Goal: Complete application form

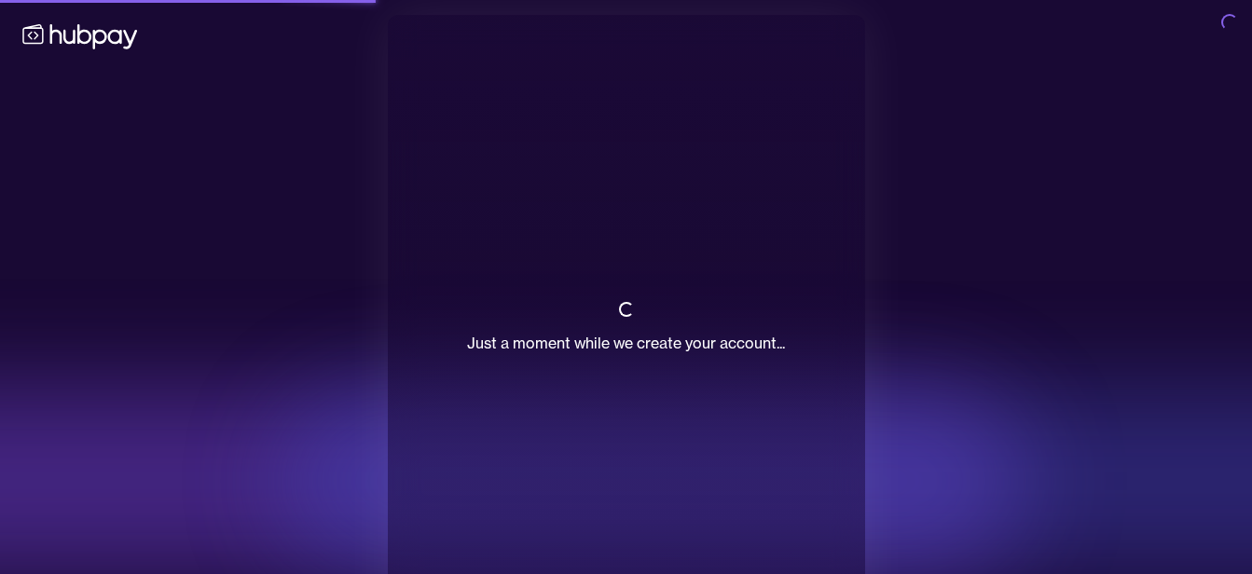
scroll to position [71, 0]
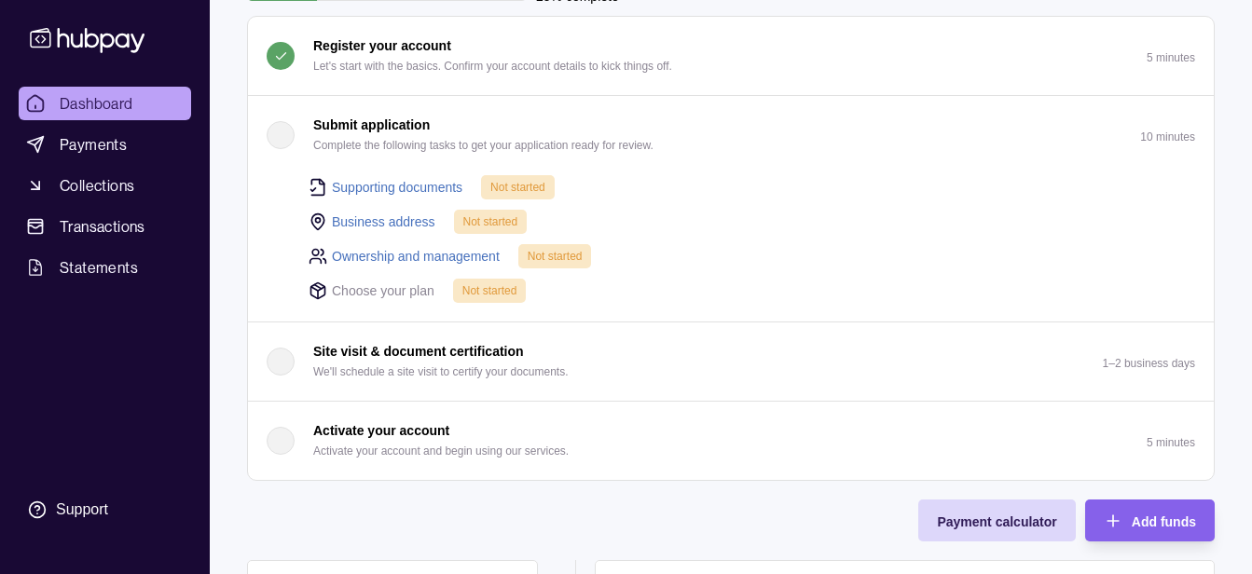
scroll to position [171, 0]
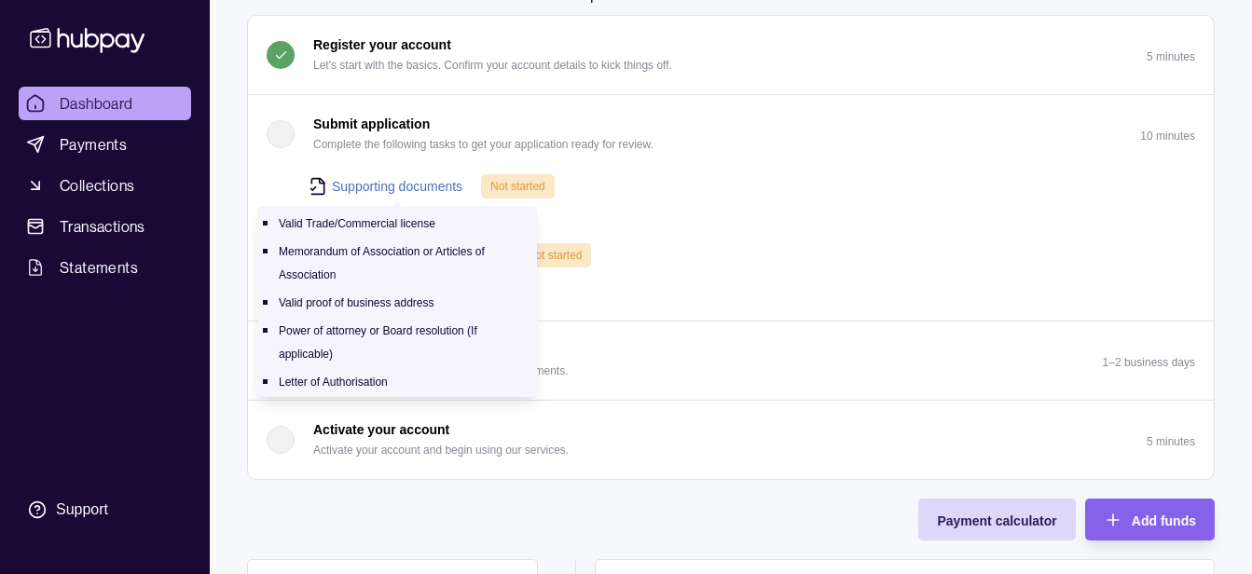
click at [394, 182] on link "Supporting documents" at bounding box center [397, 186] width 130 height 21
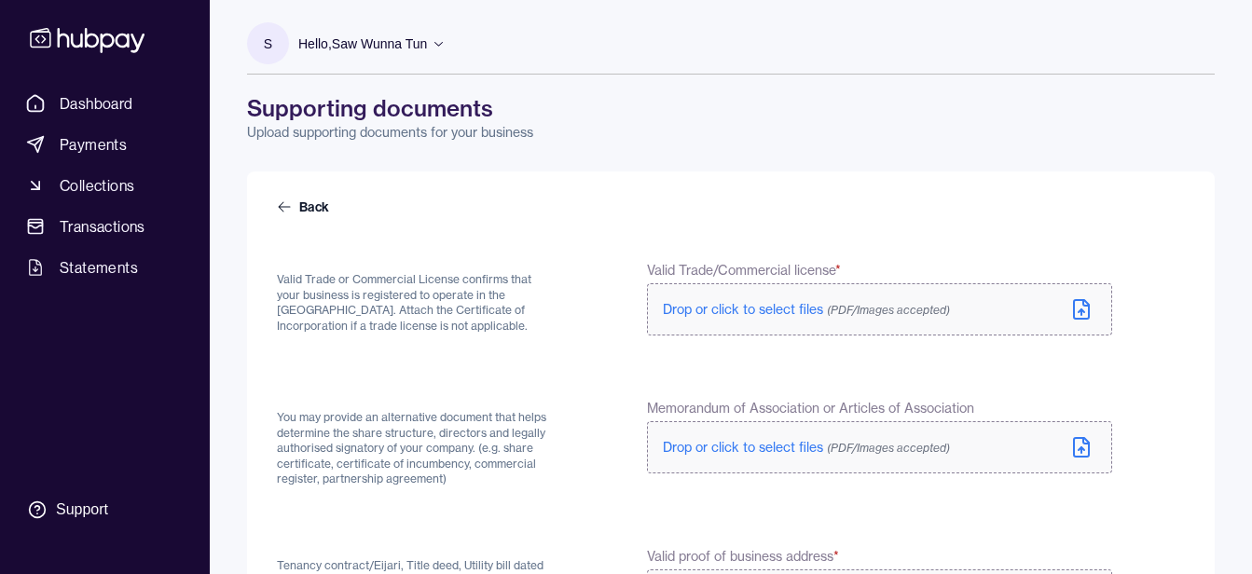
click at [786, 308] on span "Drop or click to select files (PDF/Images accepted)" at bounding box center [806, 309] width 287 height 17
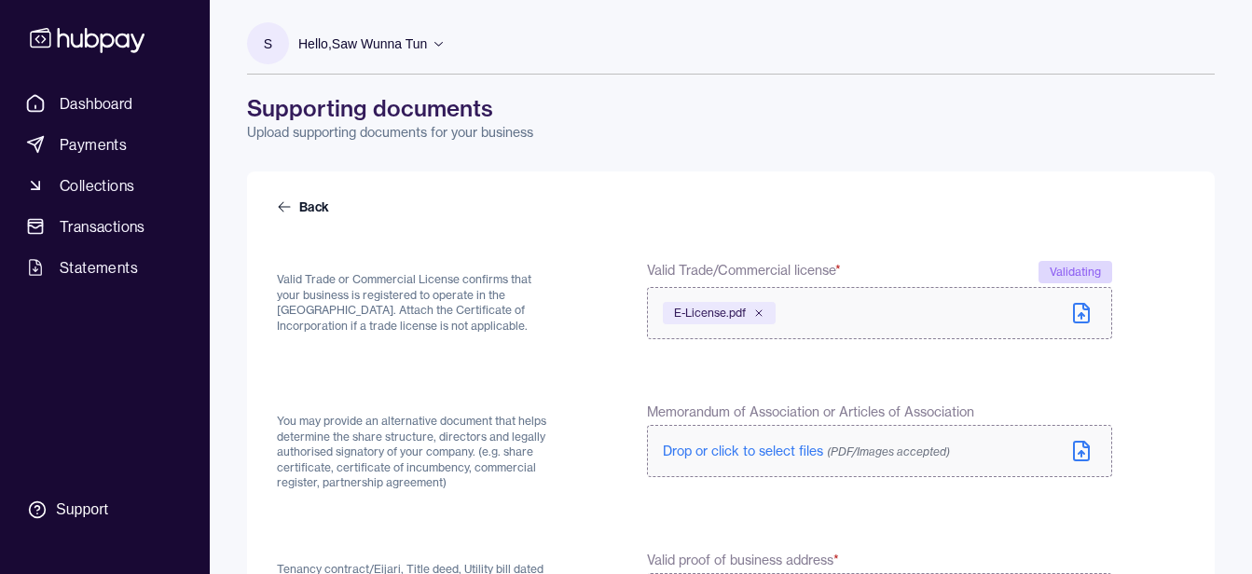
click at [791, 452] on span "Drop or click to select files (PDF/Images accepted)" at bounding box center [806, 451] width 287 height 17
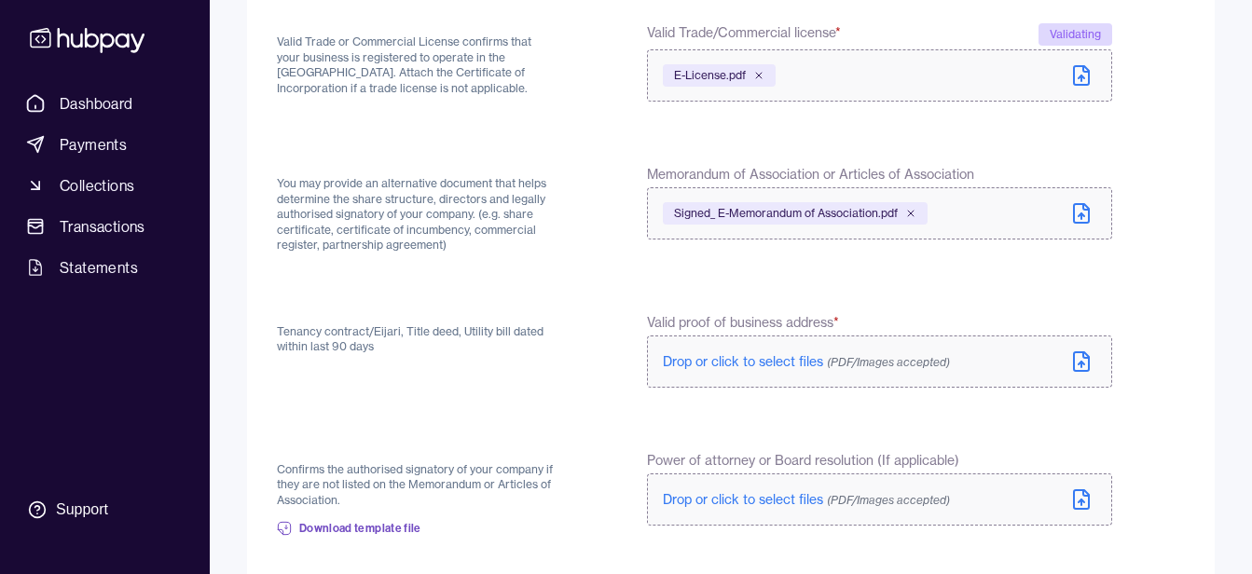
scroll to position [240, 0]
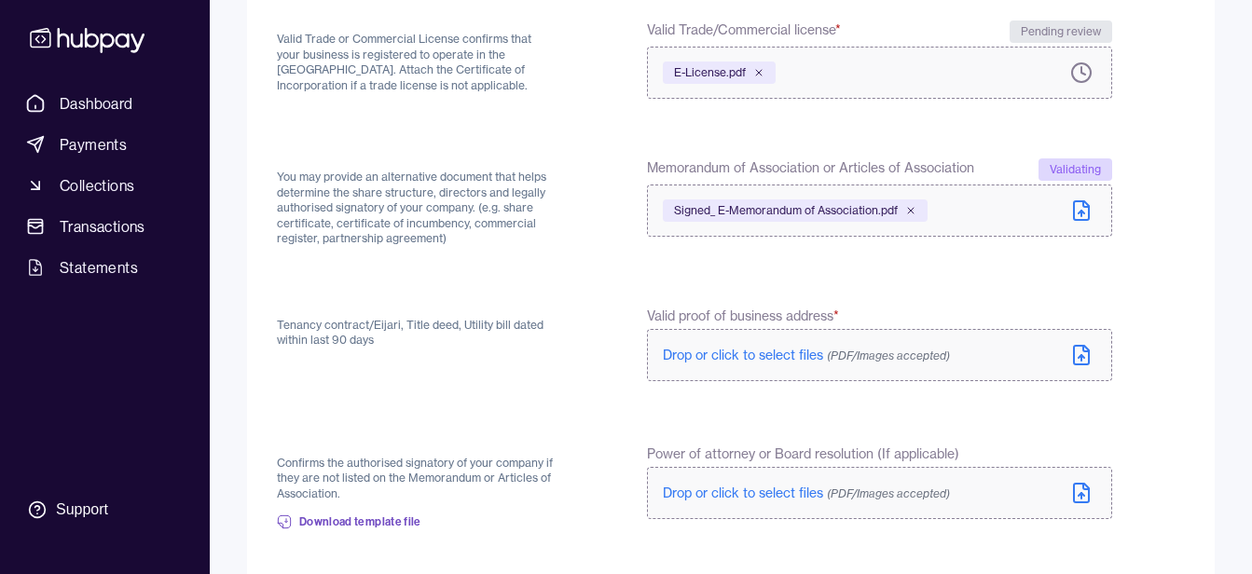
click at [749, 349] on span "Drop or click to select files (PDF/Images accepted)" at bounding box center [806, 355] width 287 height 17
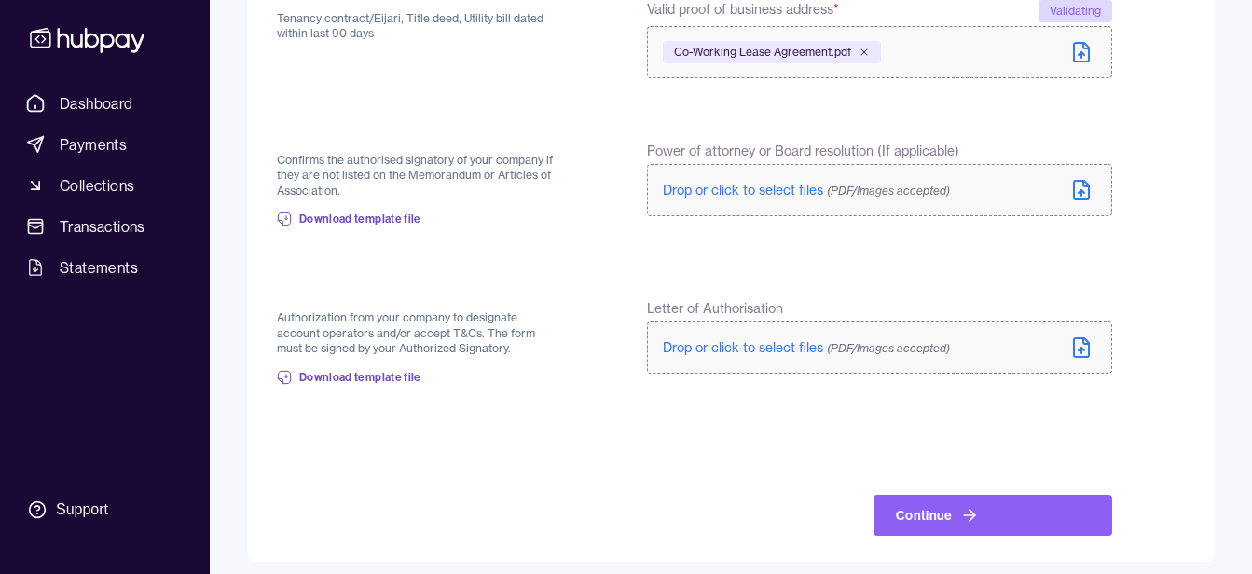
scroll to position [548, 0]
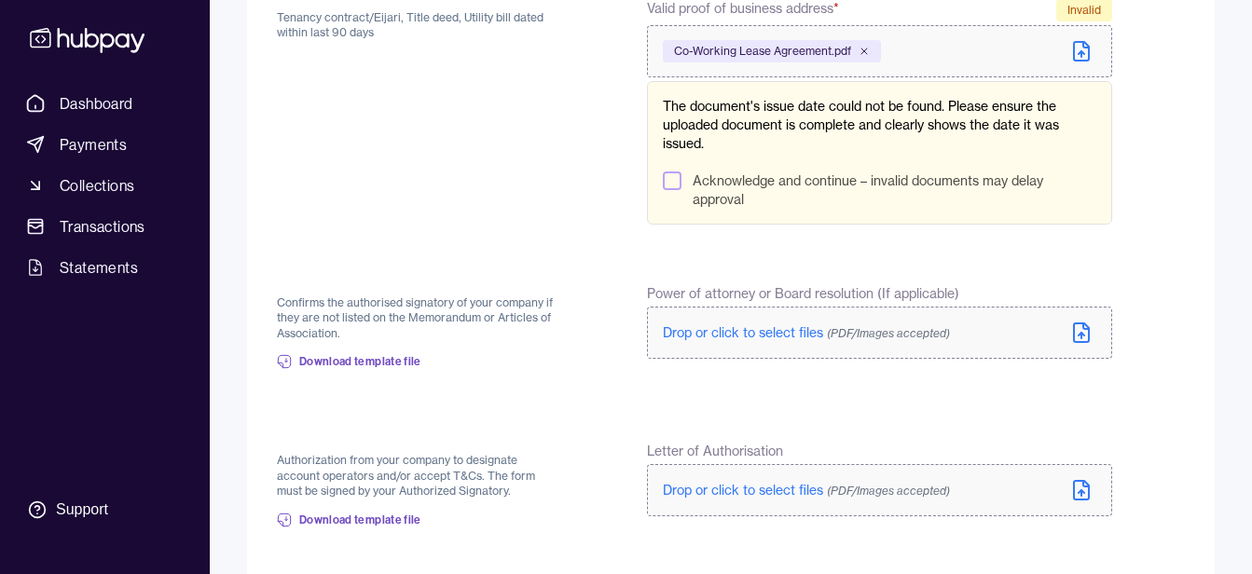
click at [811, 473] on label "Drop or click to select files (PDF/Images accepted)" at bounding box center [879, 490] width 465 height 52
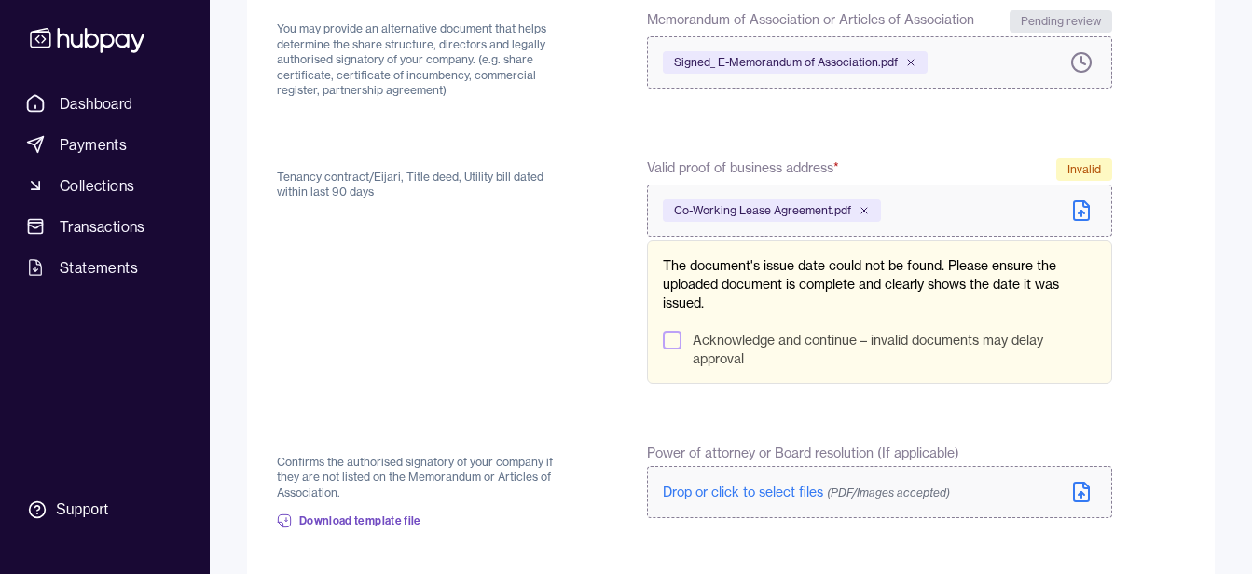
scroll to position [387, 0]
click at [673, 336] on button "Acknowledge and continue – invalid documents may delay approval" at bounding box center [672, 342] width 19 height 19
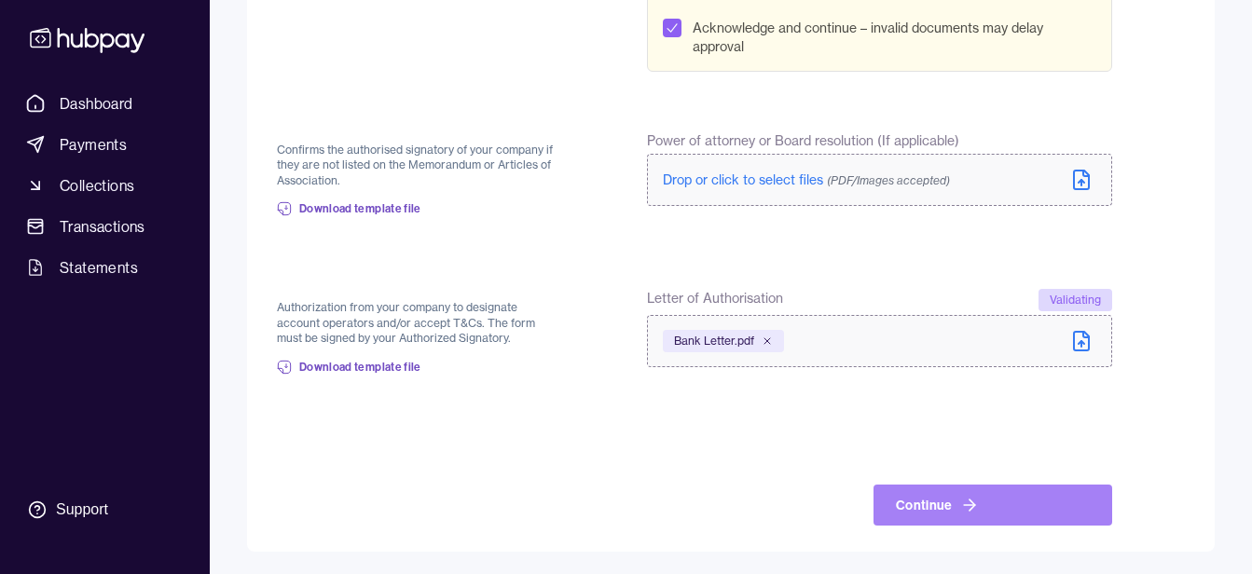
click at [997, 503] on button "Continue" at bounding box center [992, 505] width 239 height 41
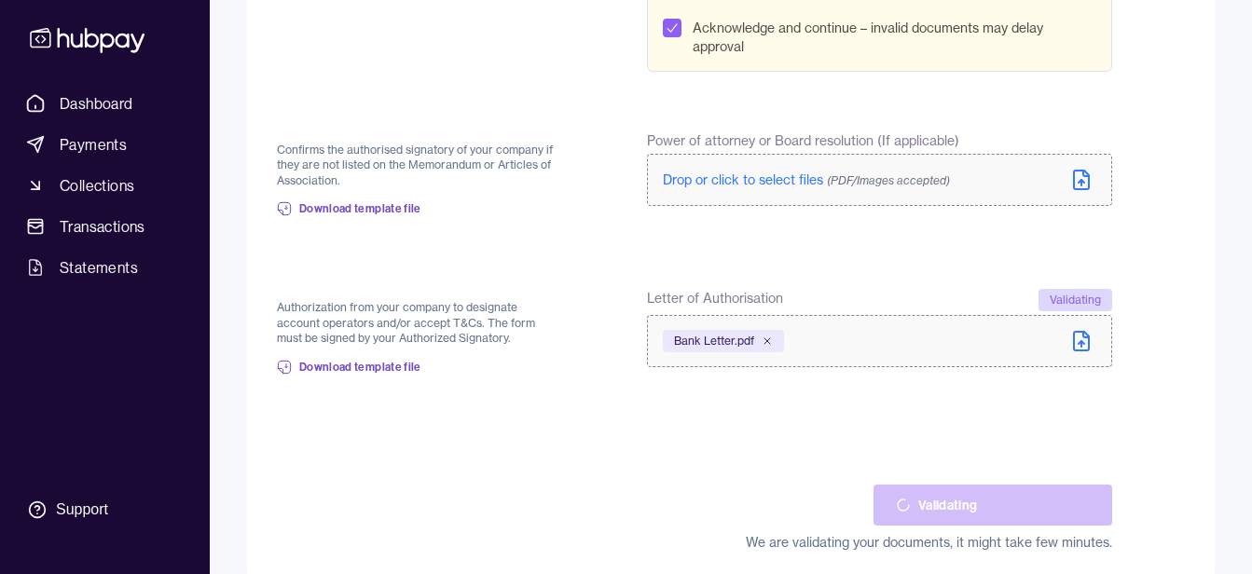
scroll to position [580, 0]
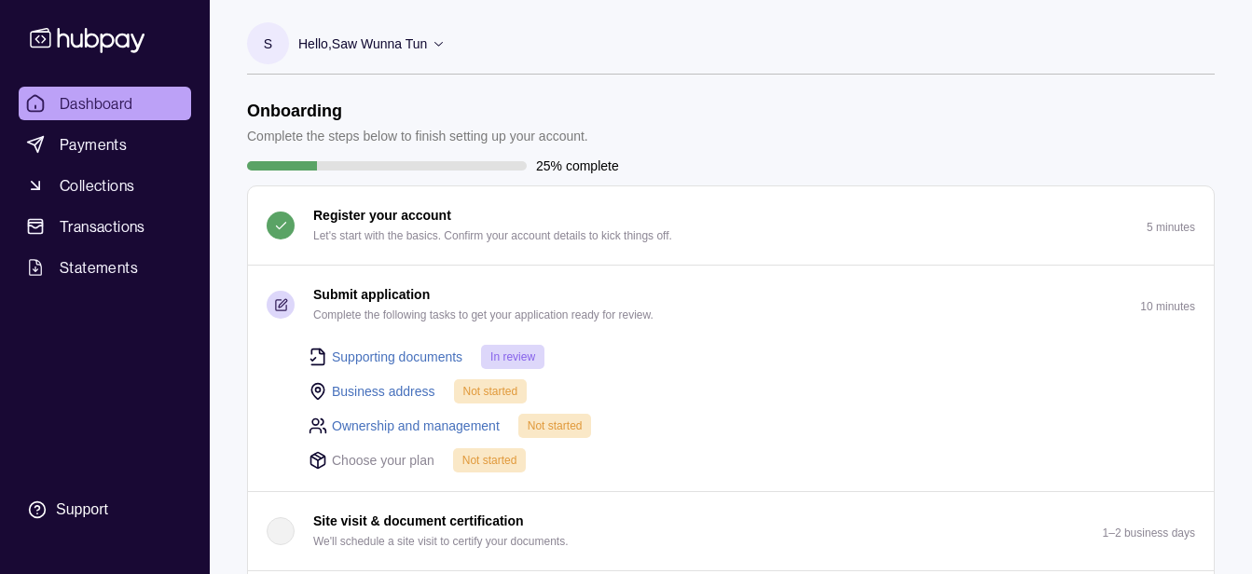
click at [353, 390] on link "Business address" at bounding box center [383, 391] width 103 height 21
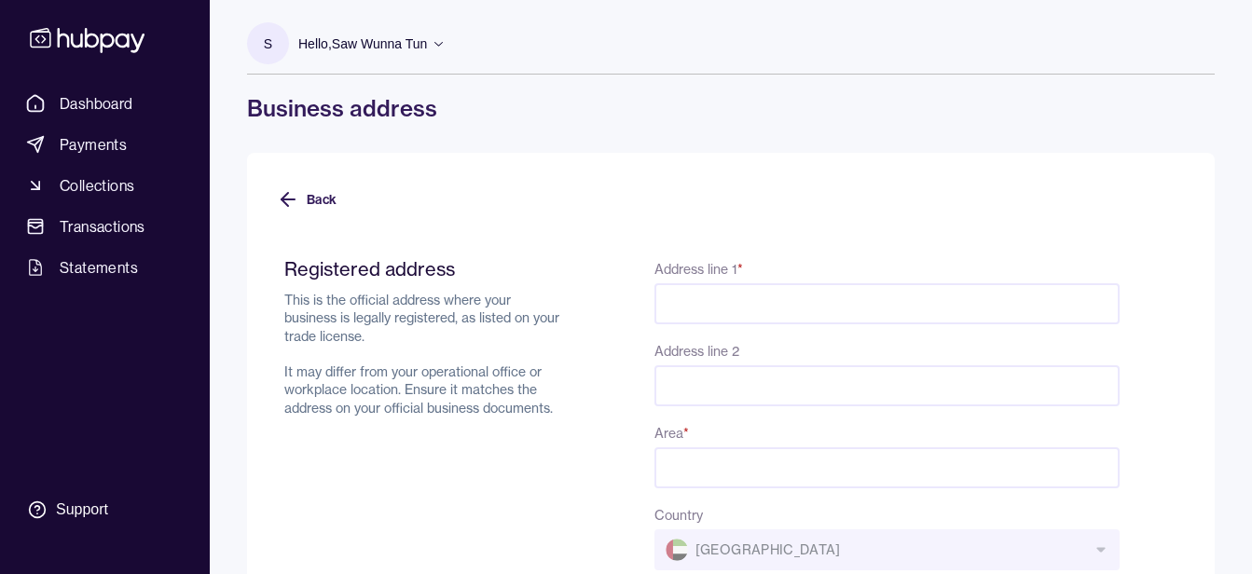
click at [832, 295] on input "Address line 1 *" at bounding box center [886, 303] width 465 height 41
paste input "********"
type input "********"
click at [677, 383] on input "Address line 2" at bounding box center [886, 385] width 465 height 41
paste input "**********"
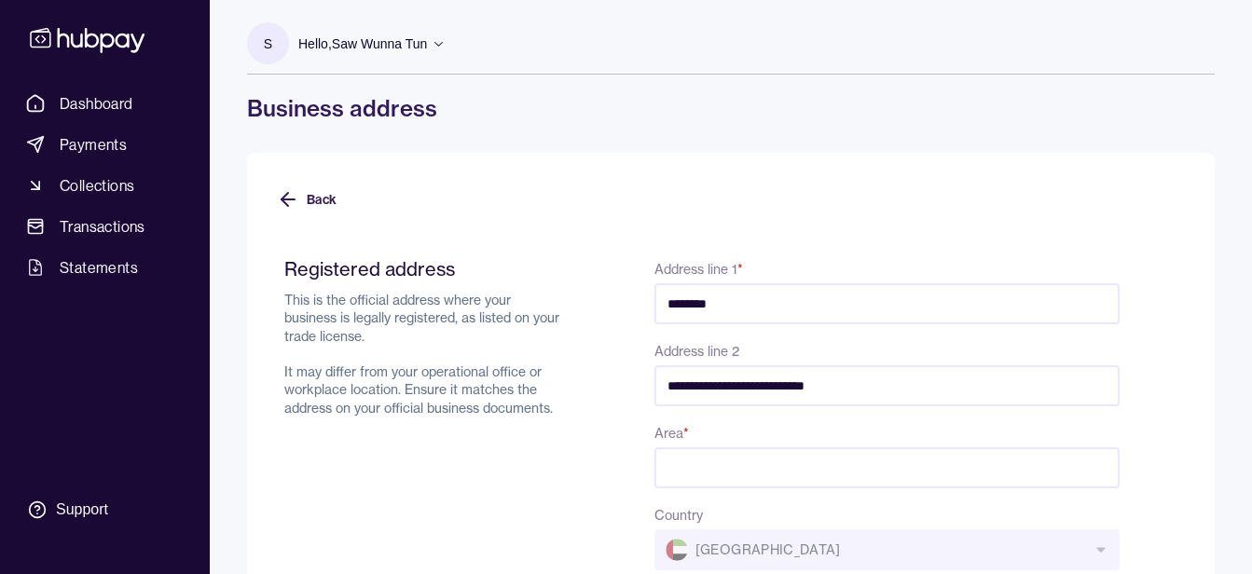
type input "**********"
click at [719, 475] on input "Area *" at bounding box center [886, 467] width 465 height 41
paste input "**********"
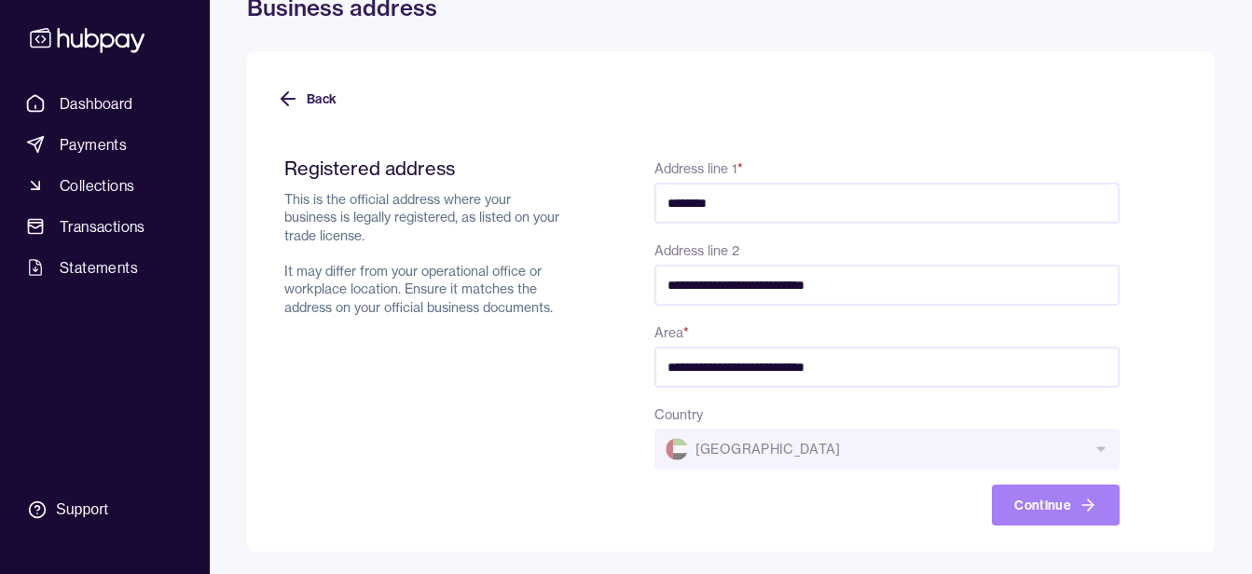
type input "**********"
click at [1052, 496] on button "Continue" at bounding box center [1056, 505] width 128 height 41
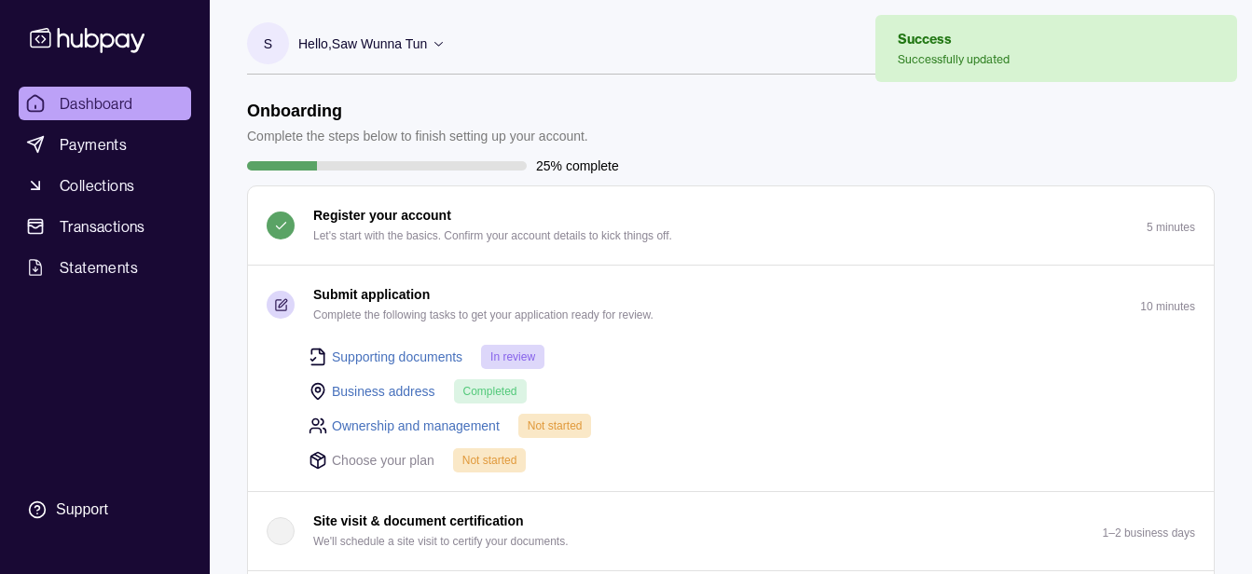
click at [429, 423] on link "Ownership and management" at bounding box center [416, 426] width 168 height 21
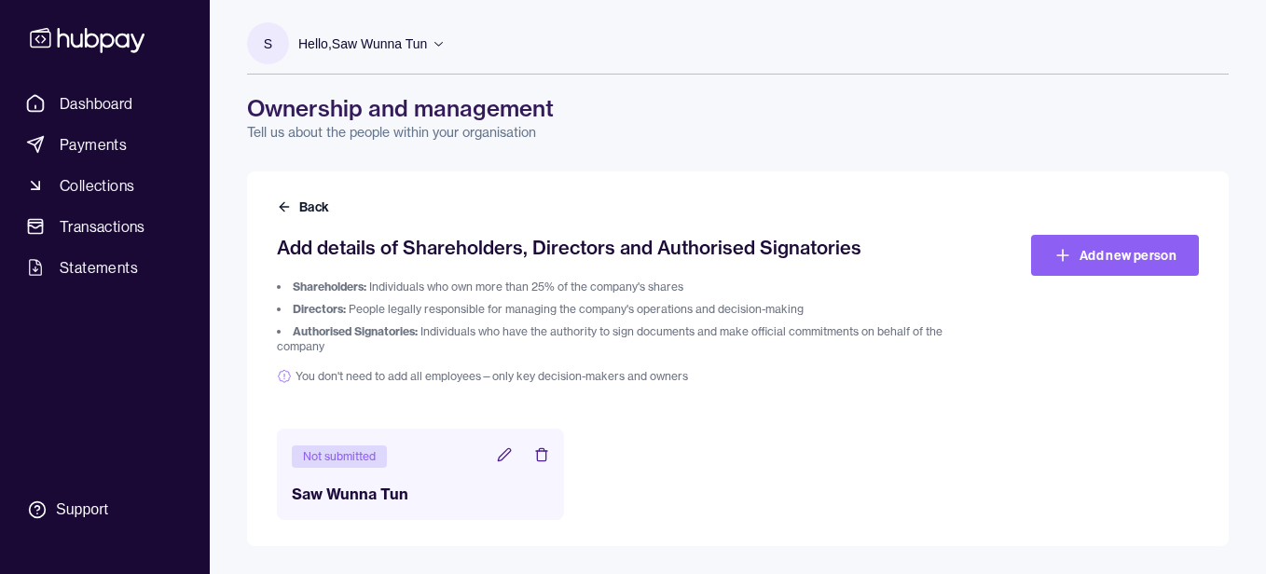
click at [504, 460] on icon at bounding box center [504, 454] width 15 height 15
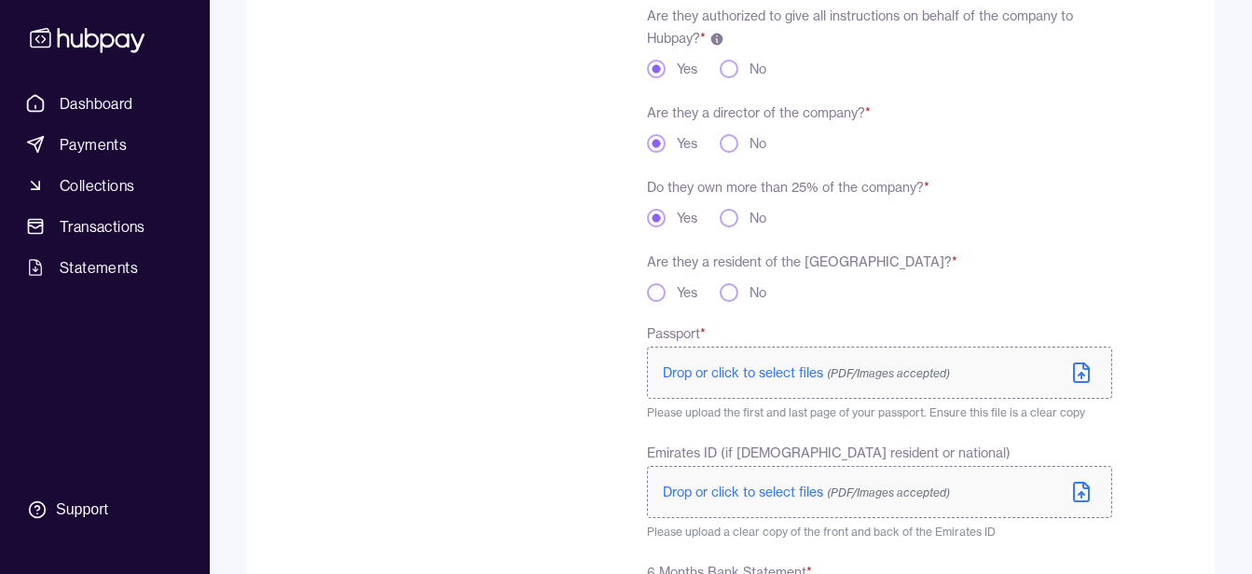
scroll to position [340, 0]
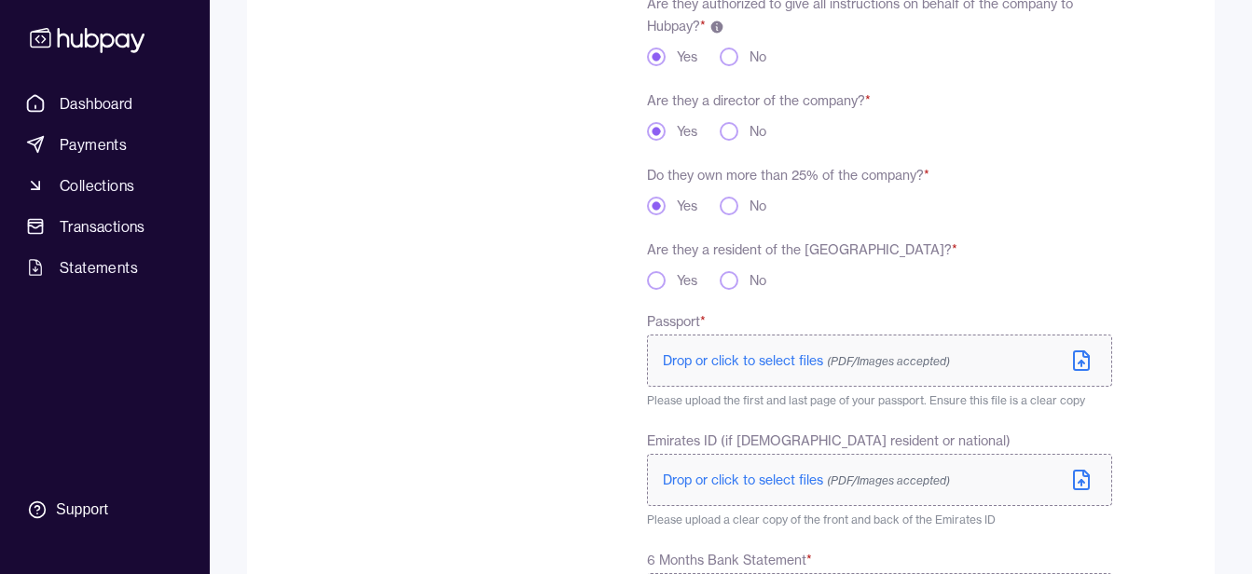
click at [829, 351] on p "Drop or click to select files (PDF/Images accepted)" at bounding box center [806, 360] width 287 height 19
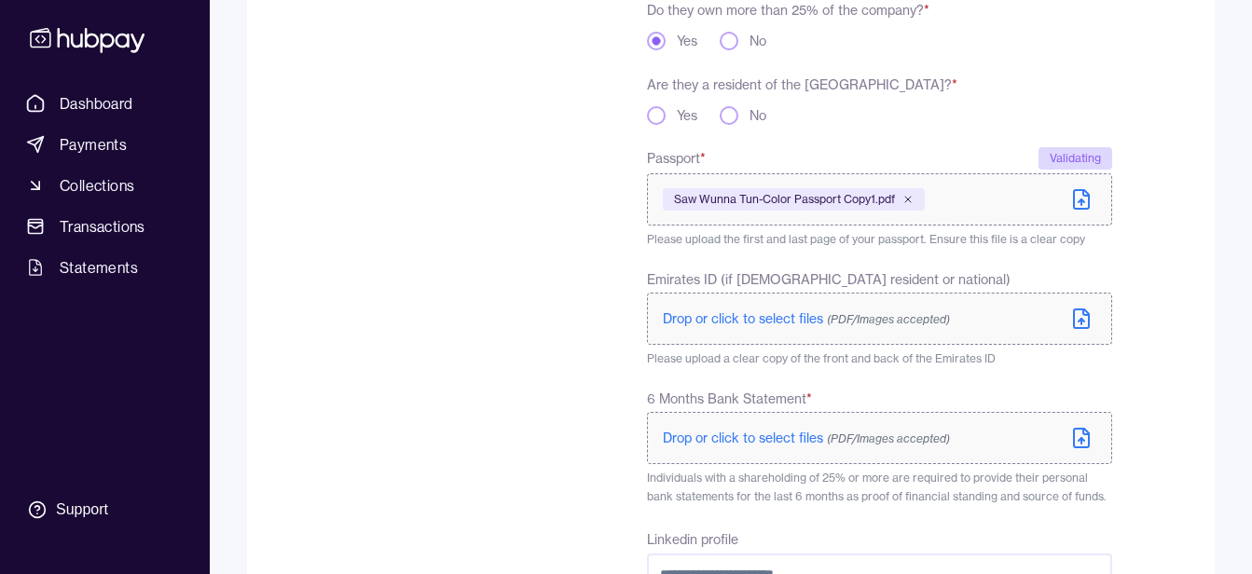
scroll to position [506, 0]
click at [792, 318] on span "Drop or click to select files (PDF/Images accepted)" at bounding box center [806, 317] width 287 height 17
click at [774, 329] on label "Drop or click to select files (PDF/Images accepted)" at bounding box center [879, 318] width 465 height 52
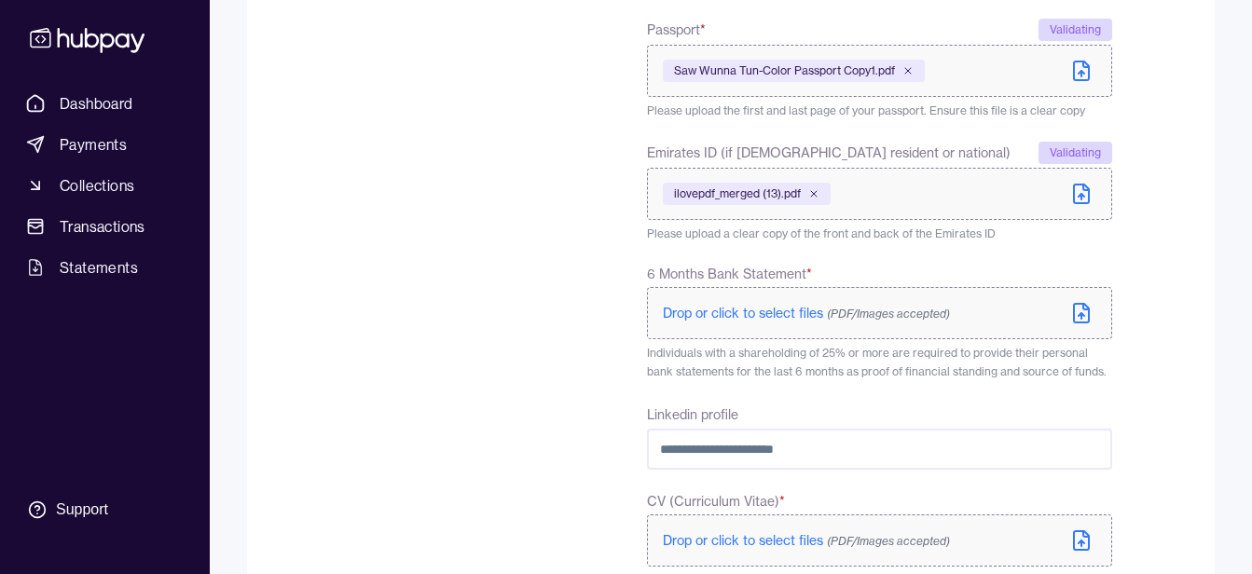
scroll to position [640, 0]
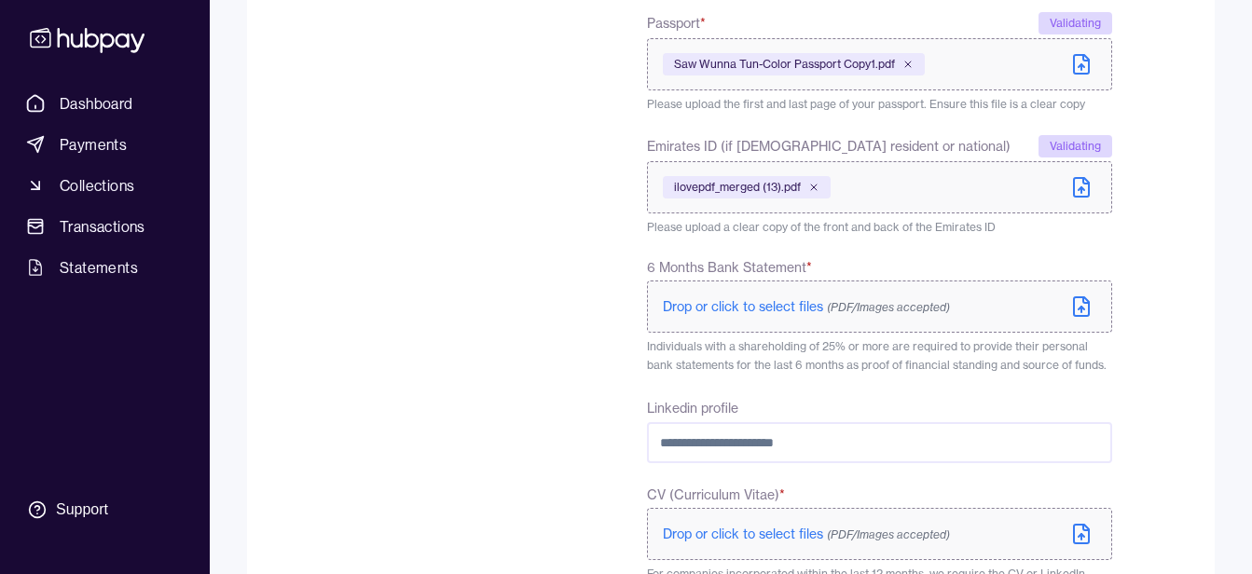
click at [943, 308] on span "(PDF/Images accepted)" at bounding box center [888, 307] width 123 height 14
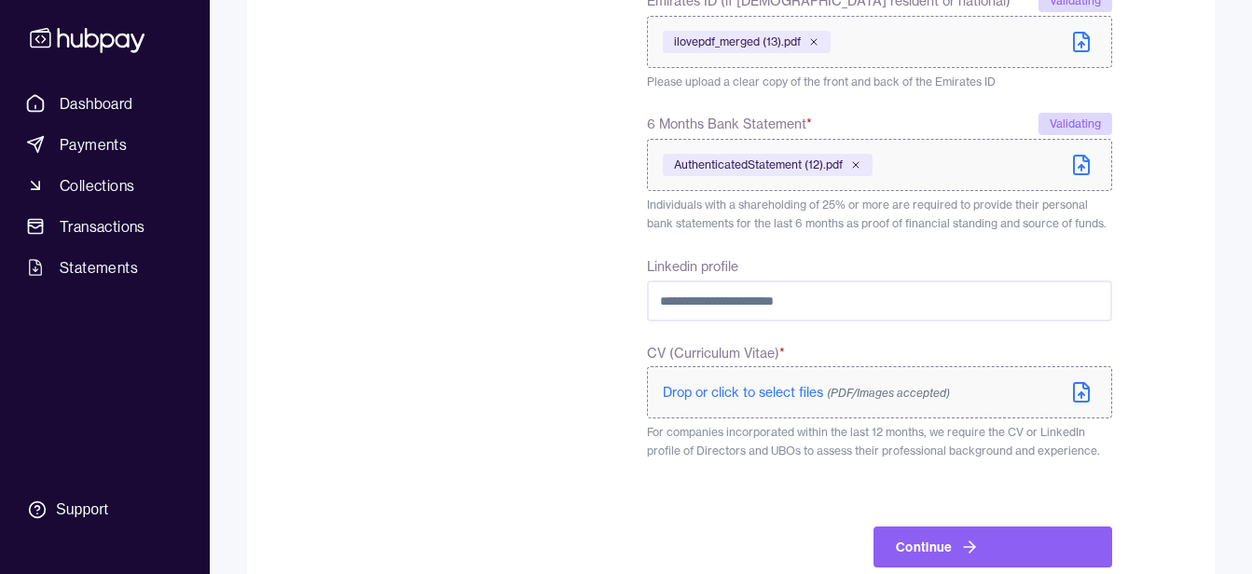
scroll to position [828, 0]
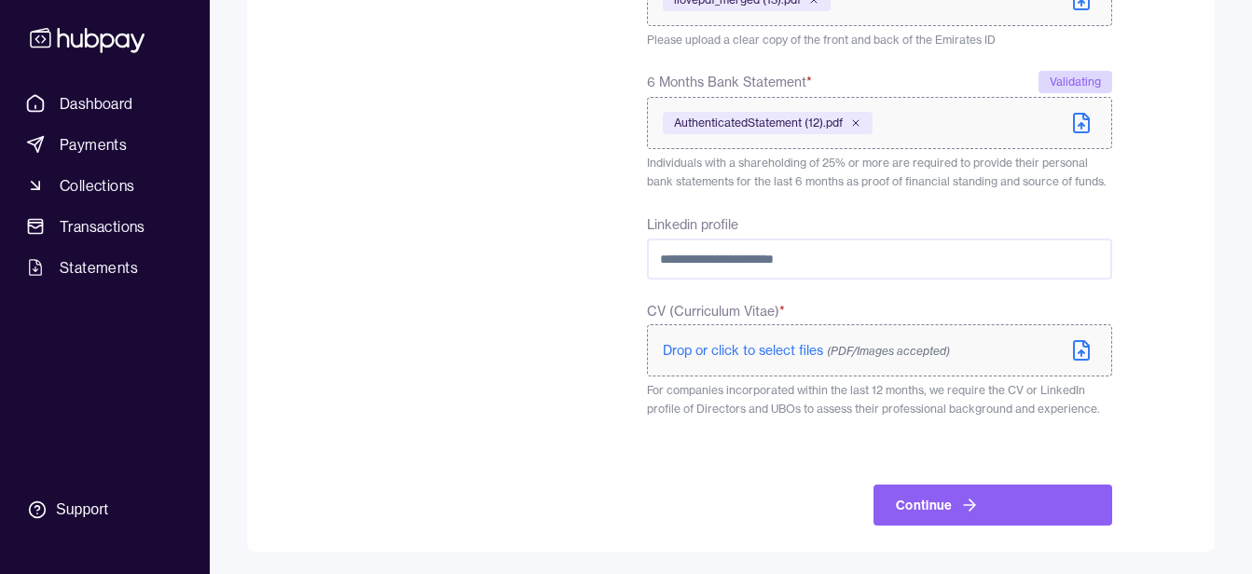
click at [776, 349] on span "Drop or click to select files (PDF/Images accepted)" at bounding box center [806, 350] width 287 height 17
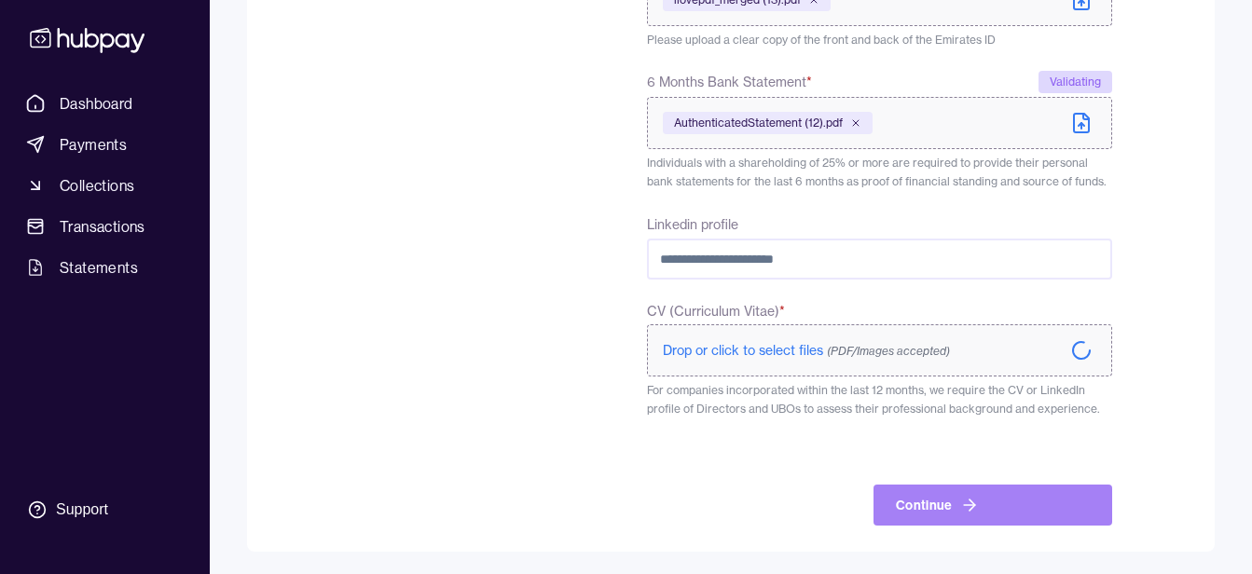
click at [1008, 510] on button "Continue" at bounding box center [992, 505] width 239 height 41
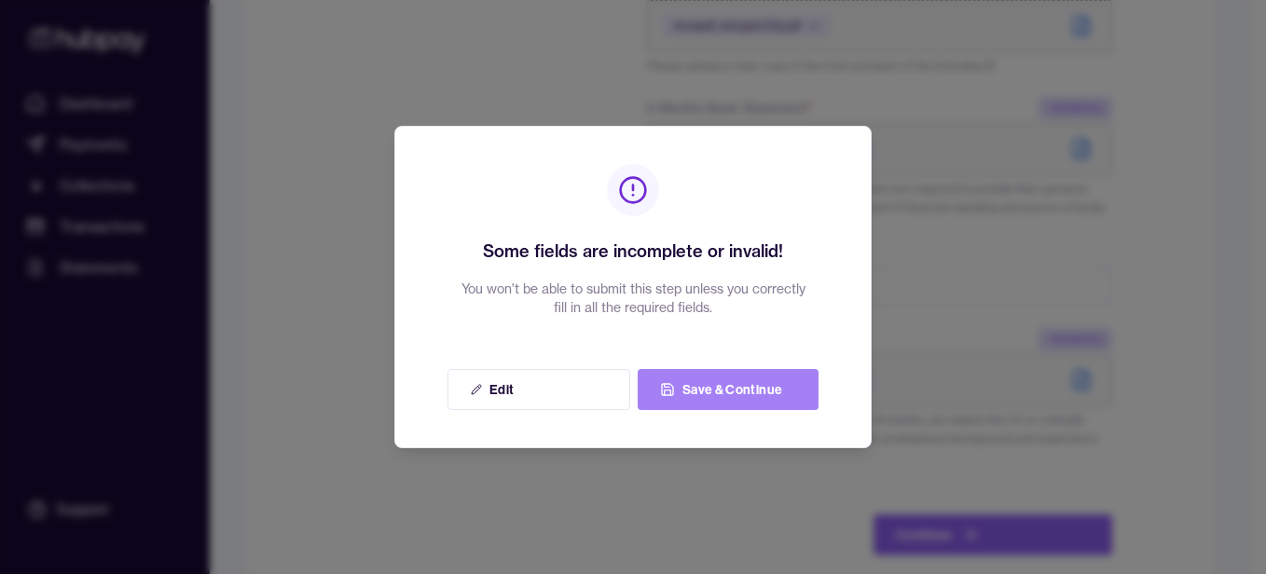
click at [770, 378] on button "Save & Continue" at bounding box center [727, 389] width 181 height 41
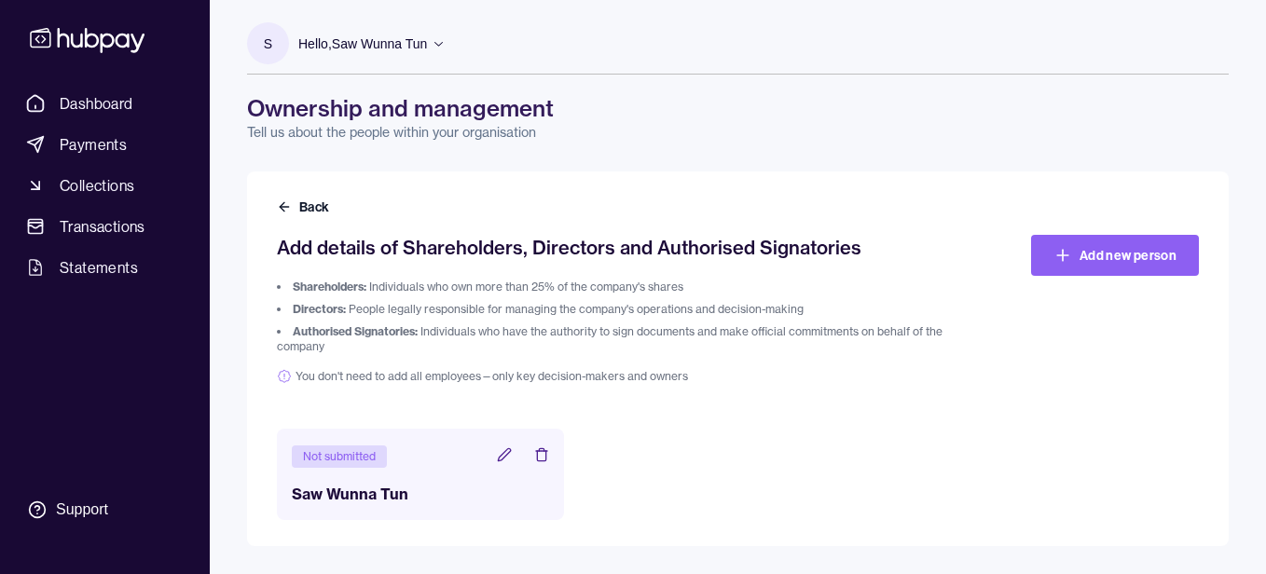
click at [500, 452] on icon at bounding box center [504, 454] width 15 height 15
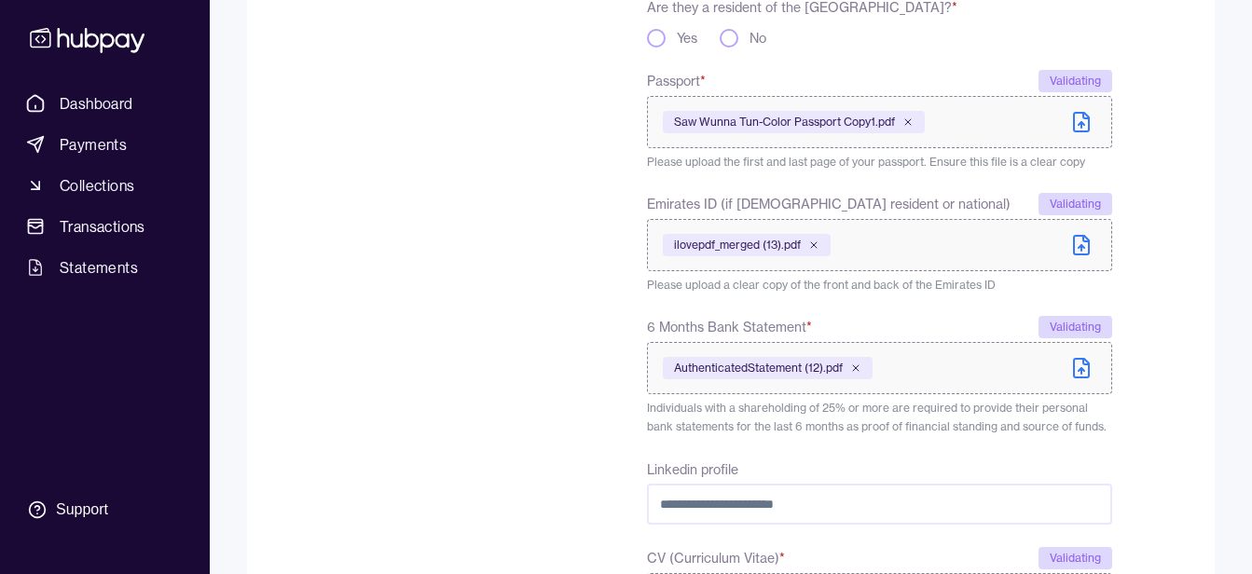
scroll to position [831, 0]
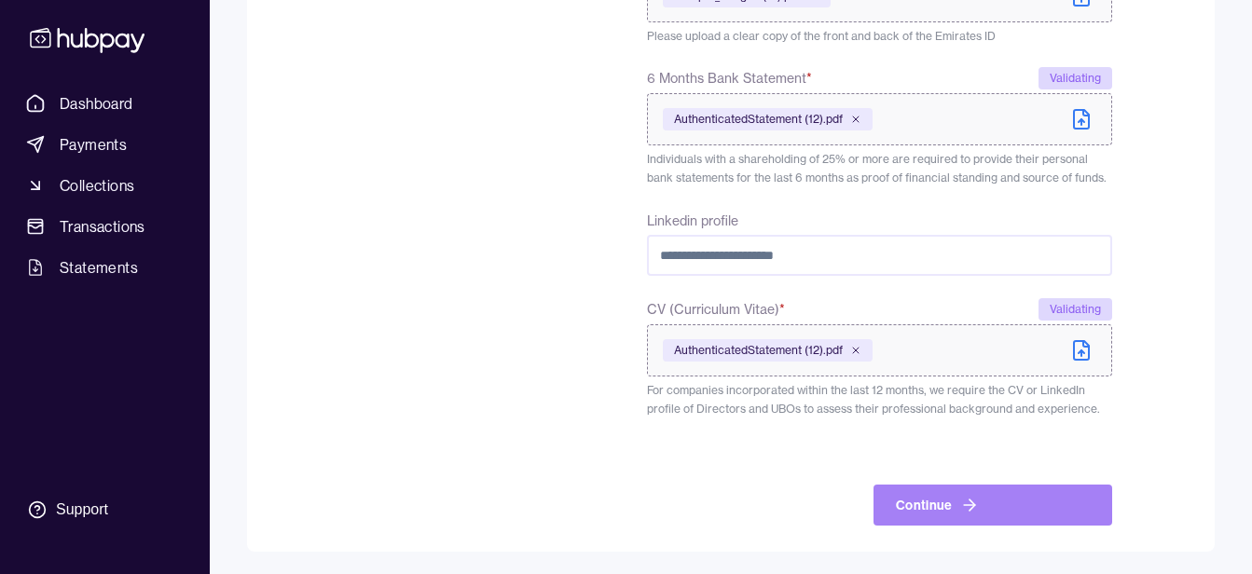
click at [998, 500] on button "Continue" at bounding box center [992, 505] width 239 height 41
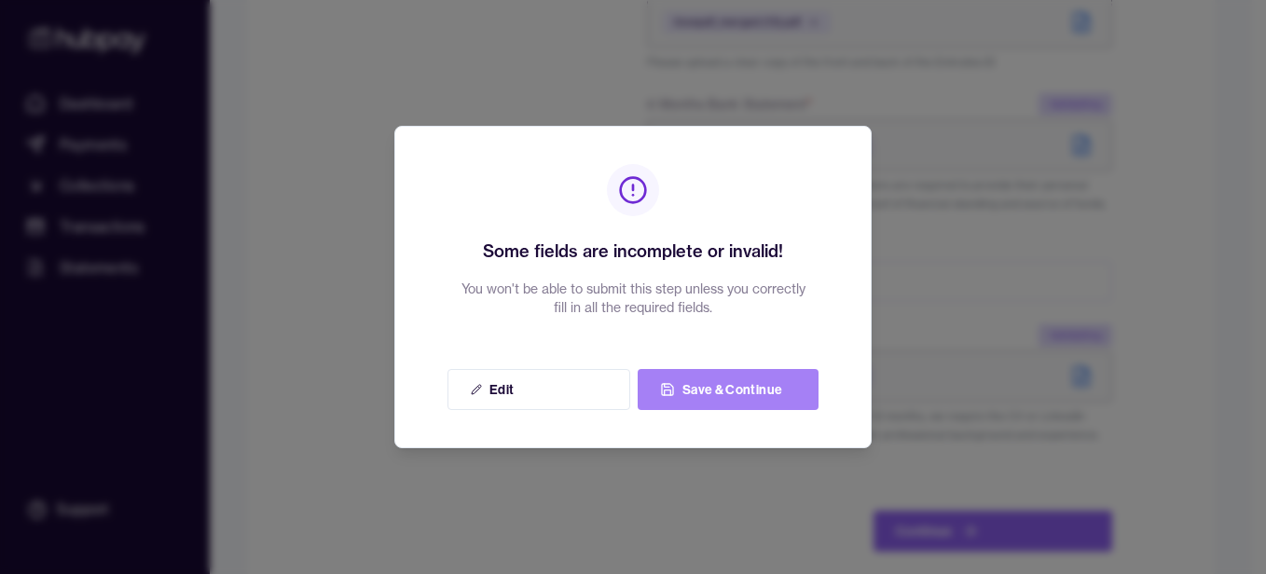
click at [695, 389] on button "Save & Continue" at bounding box center [727, 389] width 181 height 41
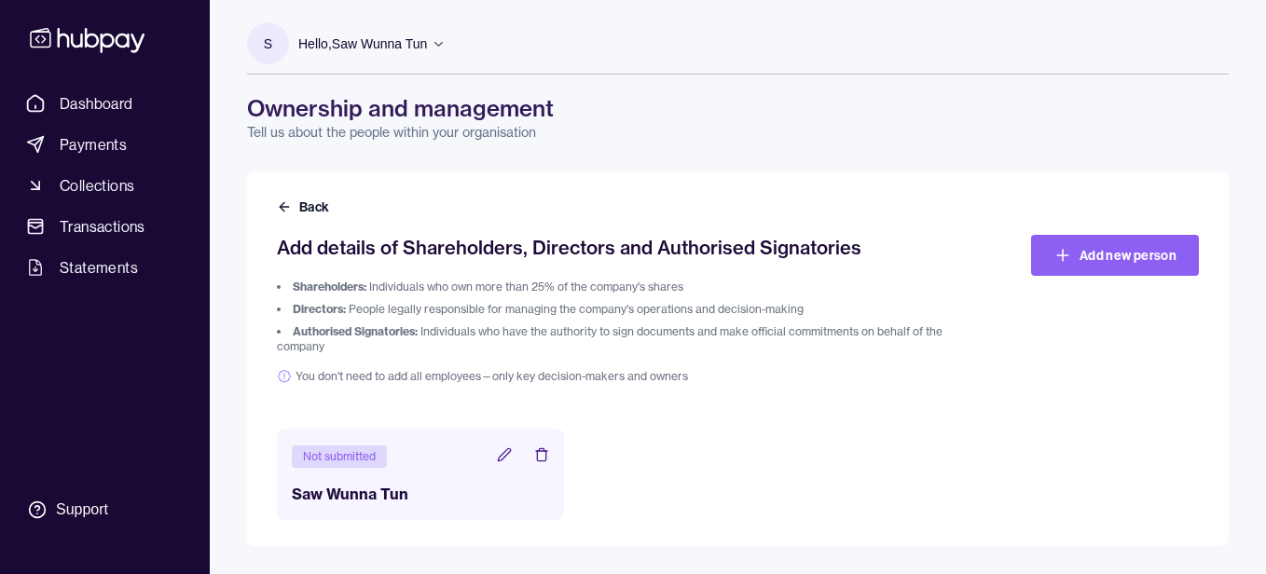
click at [505, 458] on icon at bounding box center [504, 454] width 15 height 15
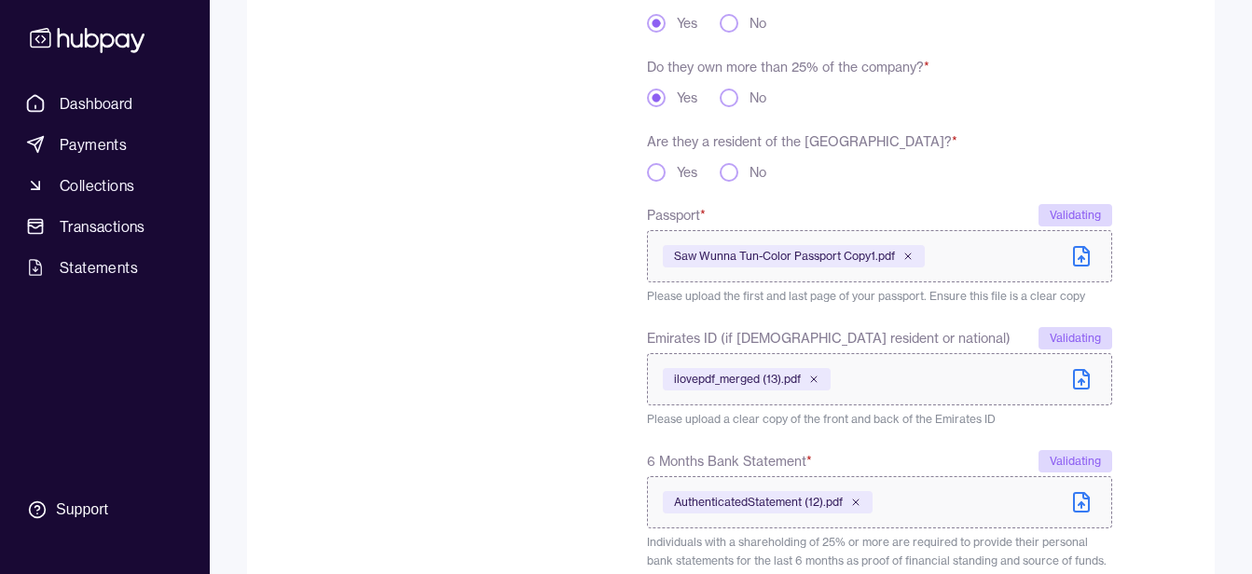
scroll to position [445, 0]
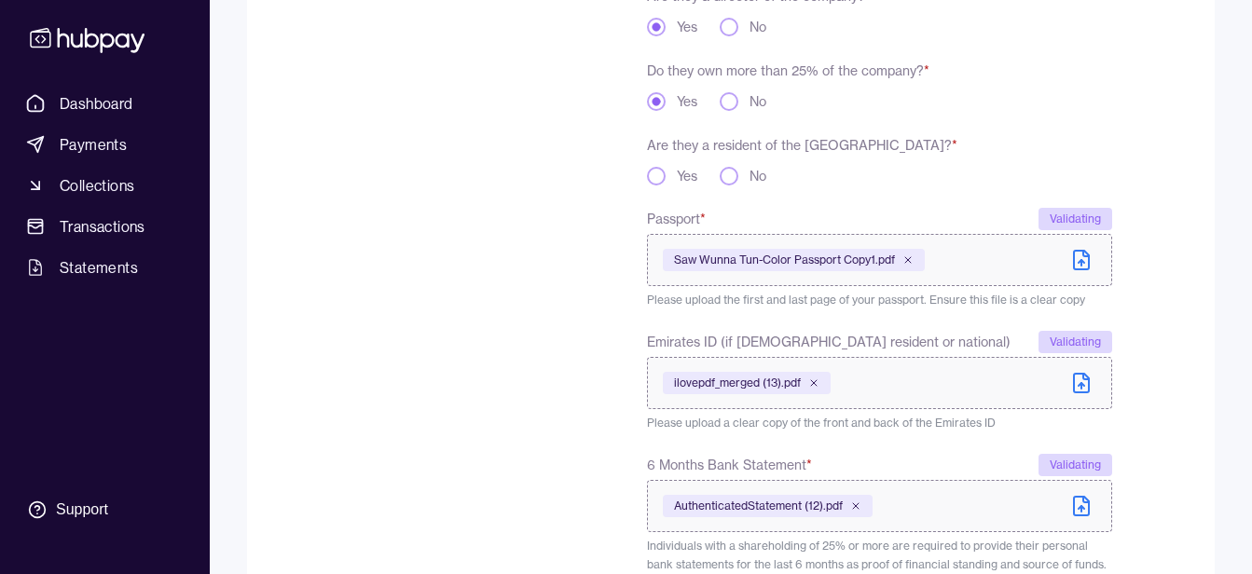
click at [655, 171] on button "Yes" at bounding box center [656, 176] width 19 height 19
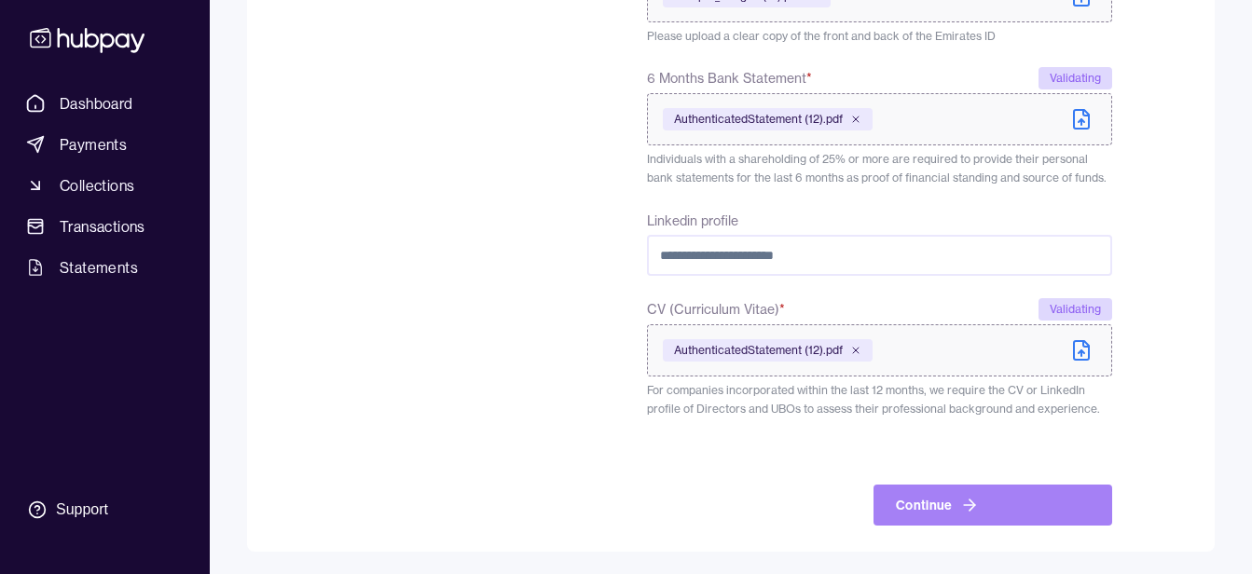
click at [985, 501] on button "Continue" at bounding box center [992, 505] width 239 height 41
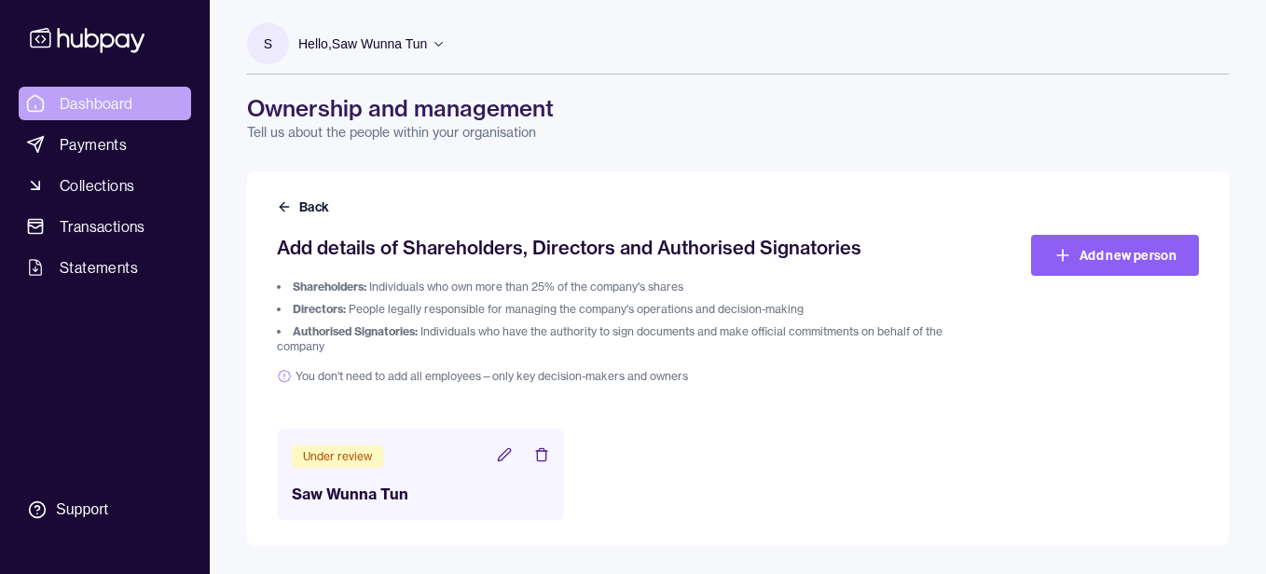
click at [96, 103] on span "Dashboard" at bounding box center [97, 103] width 74 height 22
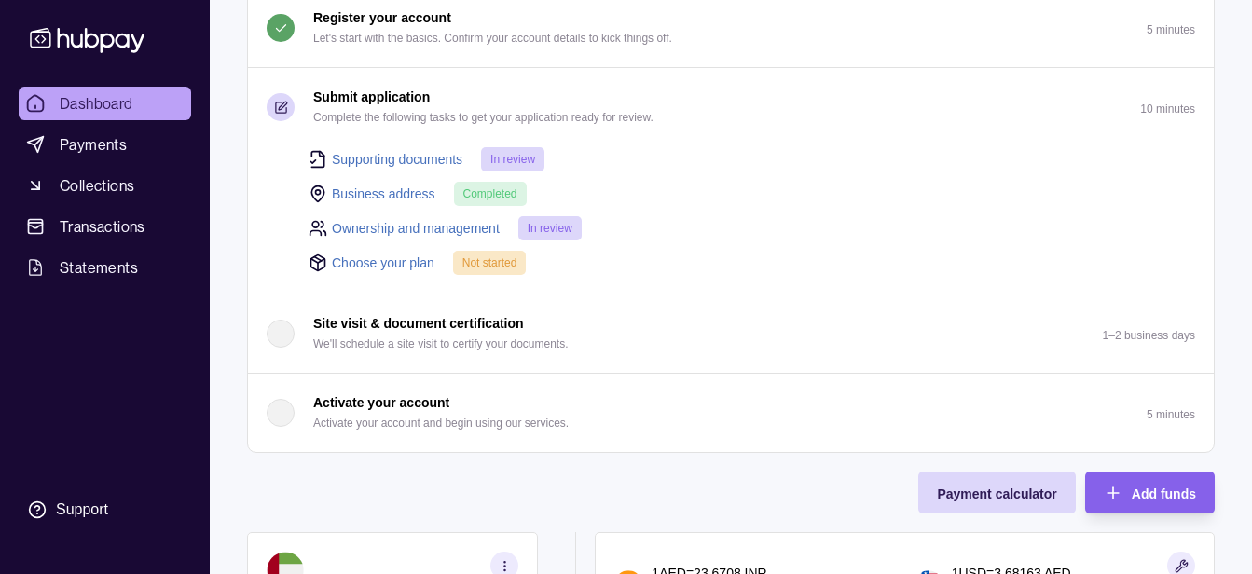
scroll to position [199, 0]
click at [370, 260] on link "Choose your plan" at bounding box center [383, 262] width 103 height 21
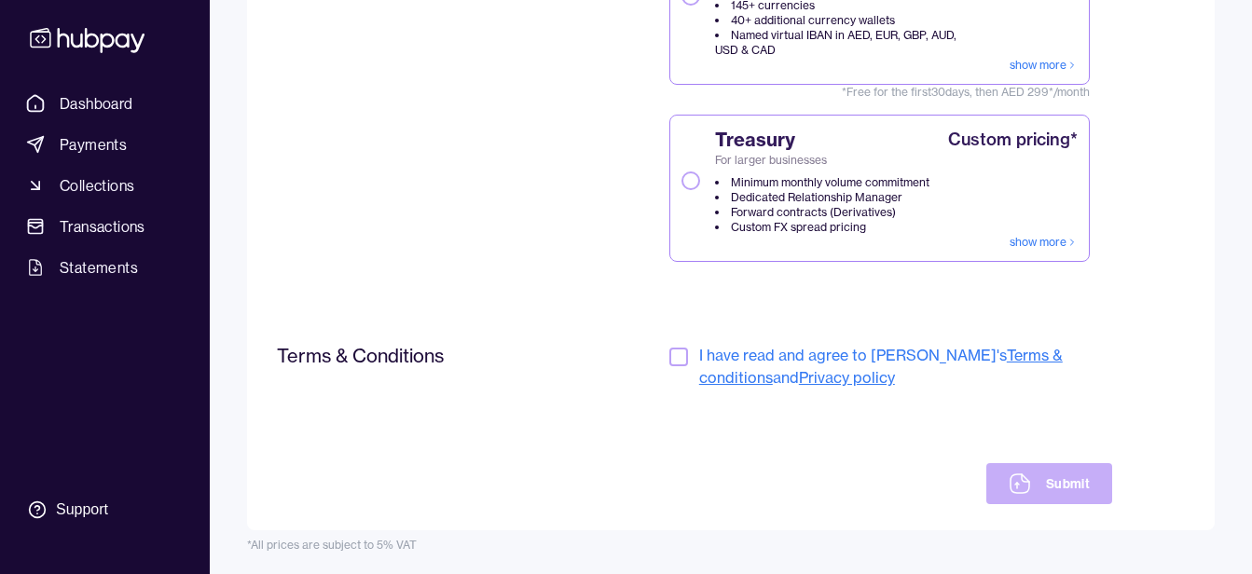
scroll to position [516, 0]
click at [672, 355] on button "button" at bounding box center [678, 356] width 19 height 19
click at [1063, 483] on button "Submit" at bounding box center [1049, 482] width 126 height 41
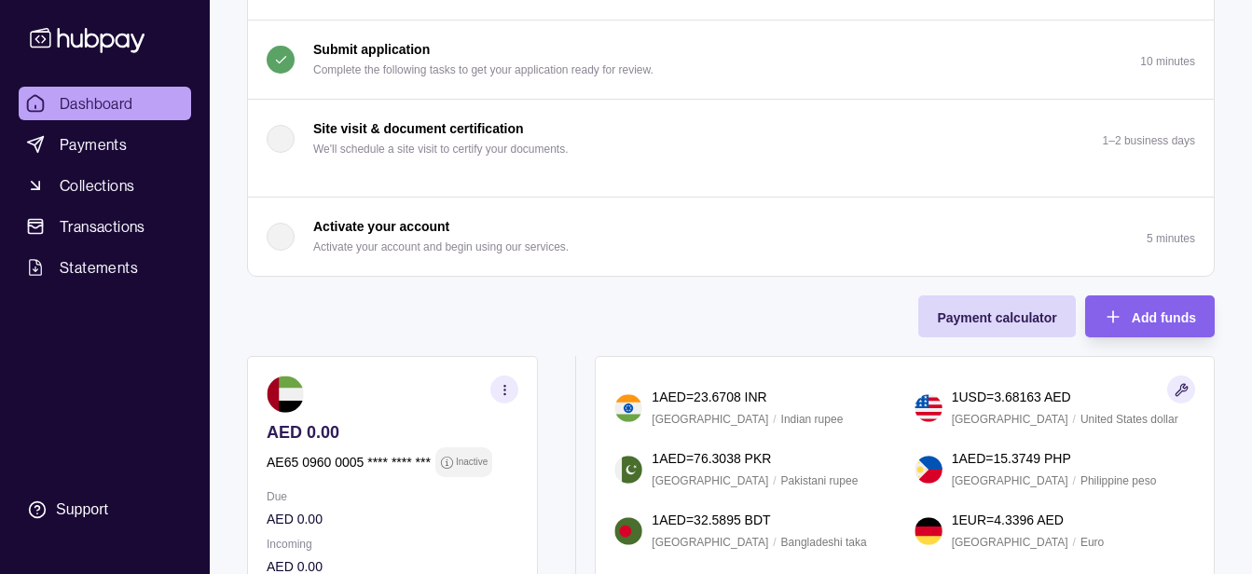
scroll to position [164, 0]
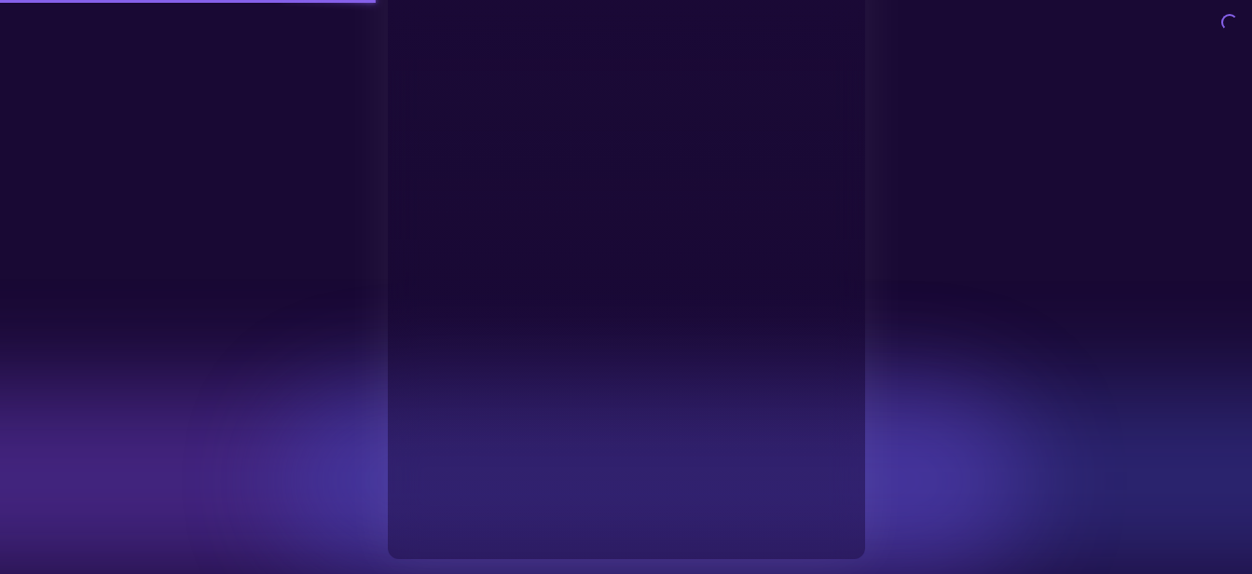
type input "**********"
